Goal: Information Seeking & Learning: Compare options

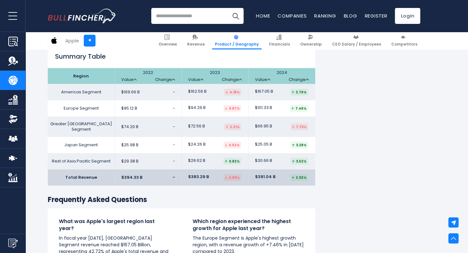
scroll to position [573, 0]
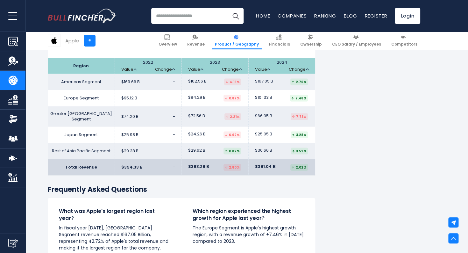
drag, startPoint x: 467, startPoint y: 128, endPoint x: 467, endPoint y: 85, distance: 43.3
click at [467, 85] on div "Apple's Revenue by Region In fiscal year 2024, Apple's revenue by geographical …" at bounding box center [234, 14] width 468 height 890
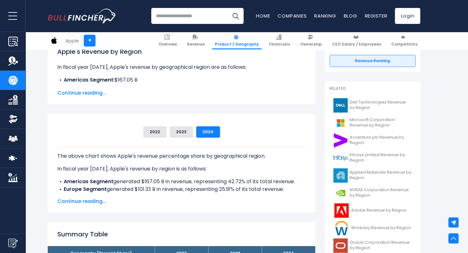
scroll to position [99, 0]
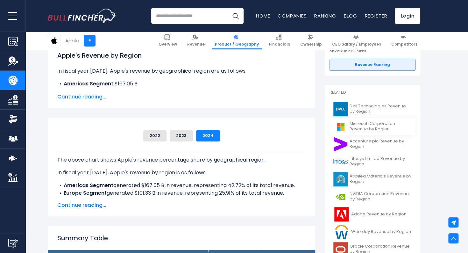
click at [368, 126] on span "Microsoft Corporation Revenue by Region" at bounding box center [380, 126] width 62 height 11
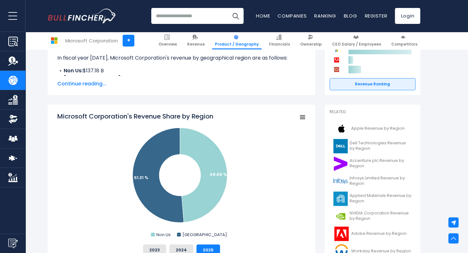
scroll to position [144, 0]
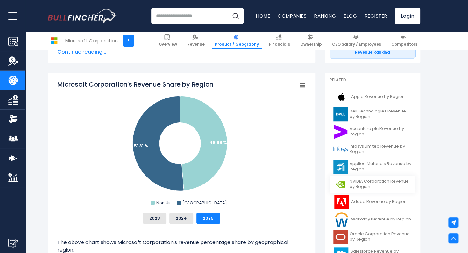
click at [359, 181] on span "NVIDIA Corporation Revenue by Region" at bounding box center [380, 184] width 62 height 11
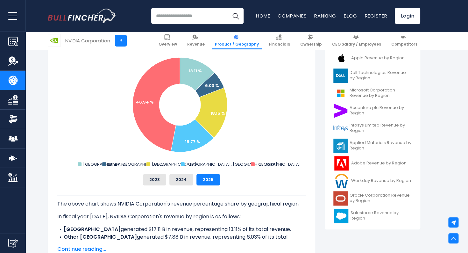
scroll to position [191, 0]
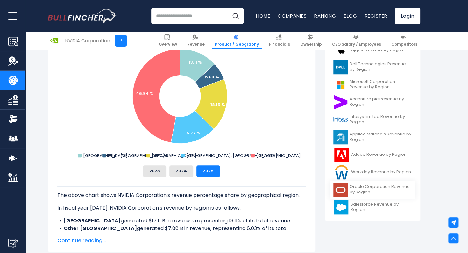
click at [369, 188] on span "Oracle Corporation Revenue by Region" at bounding box center [380, 189] width 62 height 11
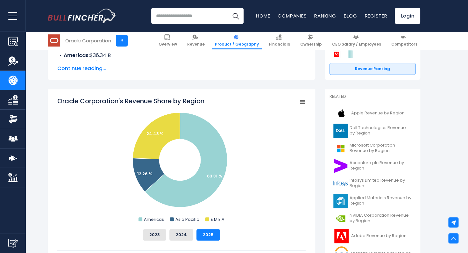
scroll to position [191, 0]
